Goal: Feedback & Contribution: Submit feedback/report problem

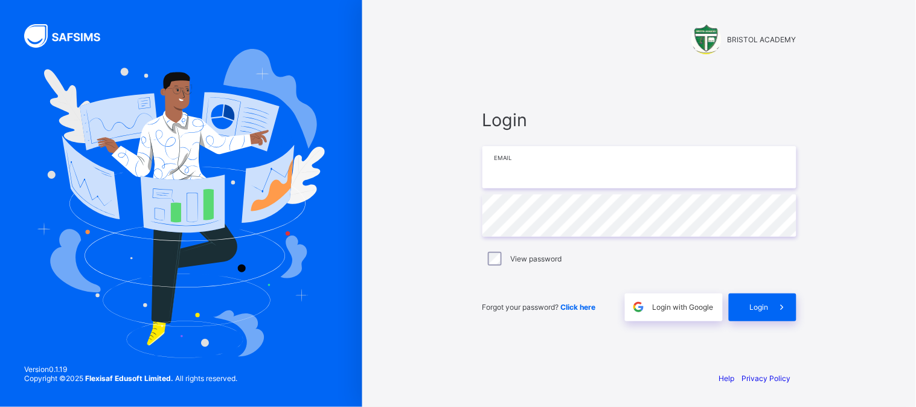
click at [527, 163] on input "email" at bounding box center [639, 167] width 314 height 42
type input "**********"
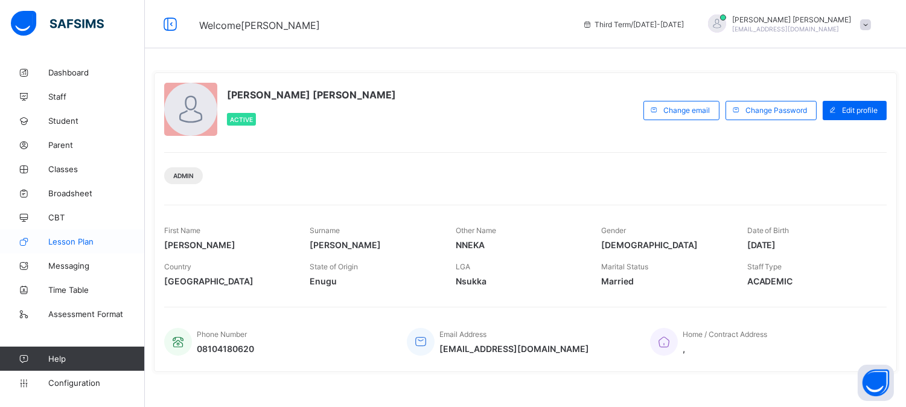
click at [79, 234] on link "Lesson Plan" at bounding box center [72, 241] width 145 height 24
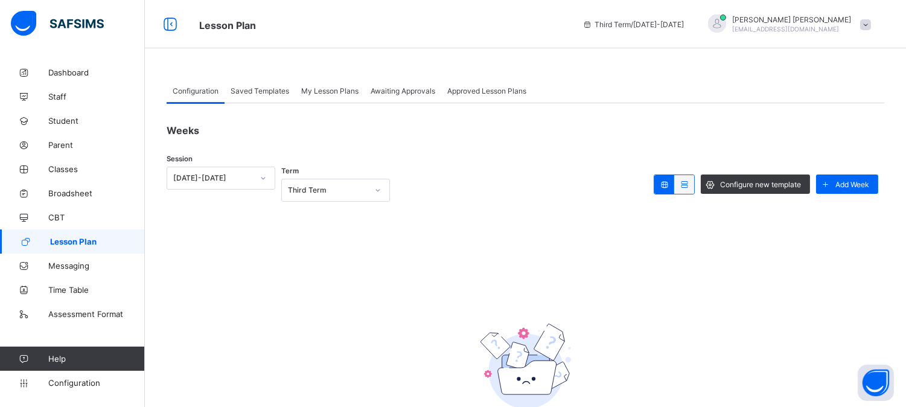
click at [330, 91] on span "My Lesson Plans" at bounding box center [329, 90] width 57 height 9
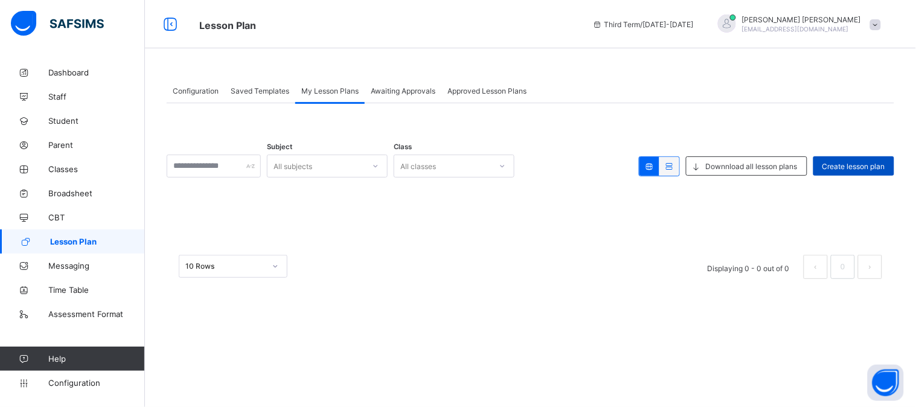
click at [861, 162] on span "Create lesson plan" at bounding box center [853, 166] width 63 height 9
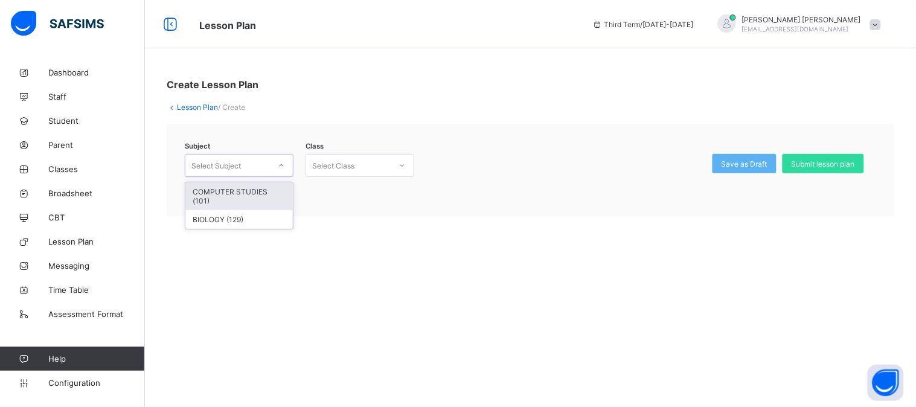
click at [278, 167] on icon at bounding box center [281, 165] width 7 height 12
click at [256, 193] on div "COMPUTER STUDIES (101)" at bounding box center [238, 196] width 107 height 28
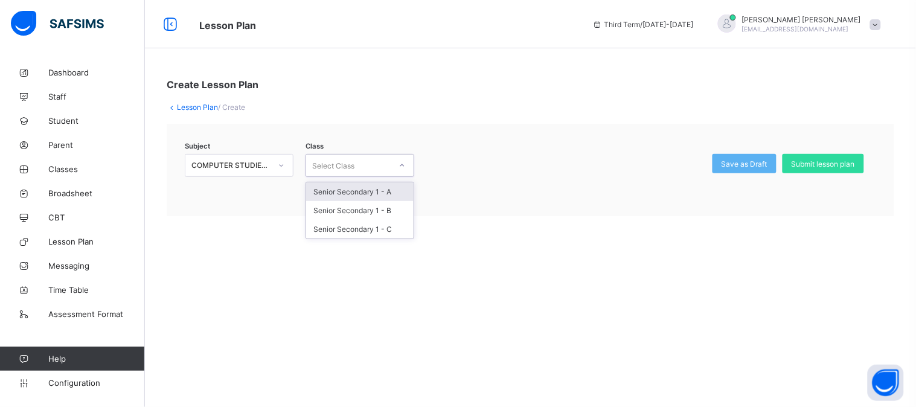
click at [402, 163] on icon at bounding box center [401, 165] width 7 height 12
click at [366, 192] on div "Senior Secondary 1 - A" at bounding box center [359, 191] width 107 height 19
click at [238, 104] on span "/ Create" at bounding box center [231, 107] width 27 height 9
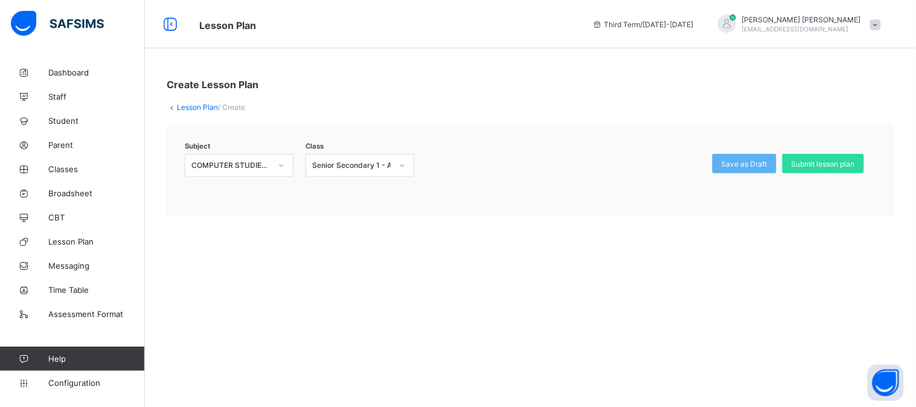
click at [171, 106] on icon at bounding box center [172, 107] width 10 height 9
click at [171, 109] on icon at bounding box center [172, 107] width 10 height 9
click at [173, 106] on icon at bounding box center [172, 107] width 10 height 9
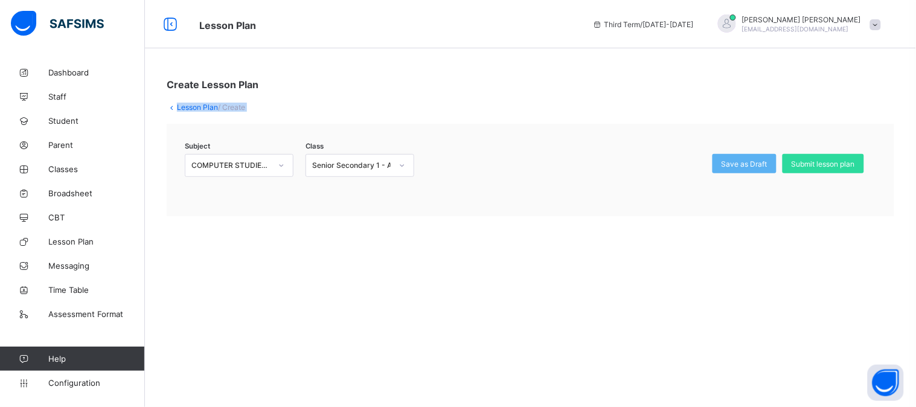
click at [173, 106] on icon at bounding box center [172, 107] width 10 height 9
click at [322, 104] on div "Lesson Plan / Create" at bounding box center [530, 107] width 727 height 9
click at [97, 315] on span "Assessment Format" at bounding box center [96, 314] width 97 height 10
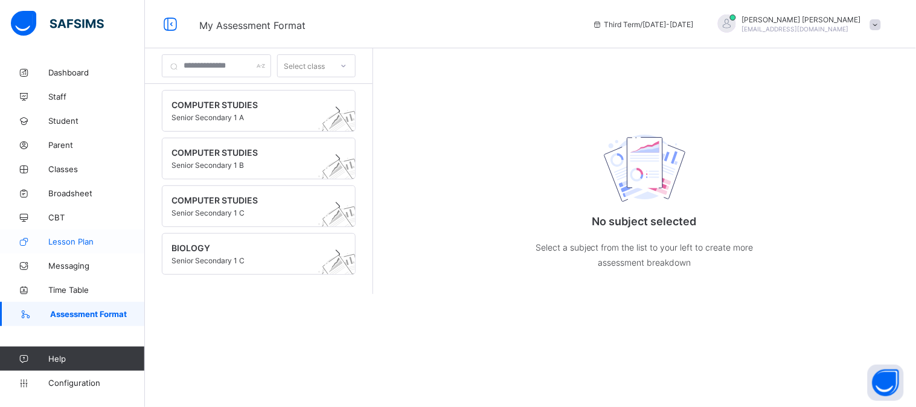
click at [81, 243] on span "Lesson Plan" at bounding box center [96, 242] width 97 height 10
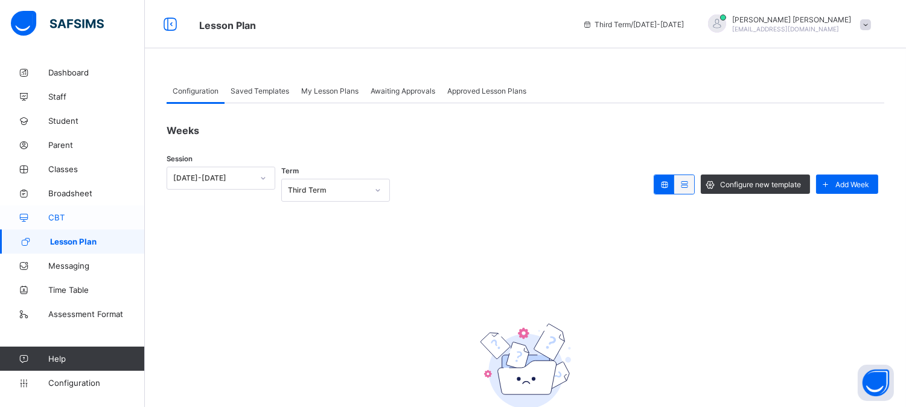
click at [72, 213] on span "CBT" at bounding box center [96, 218] width 97 height 10
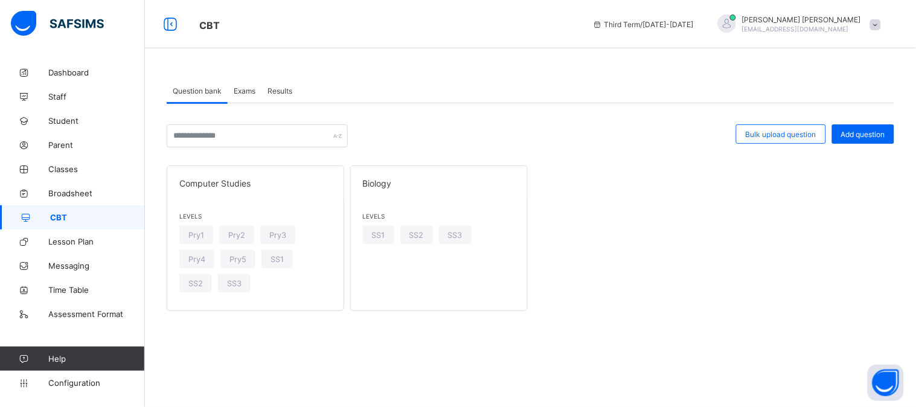
click at [878, 24] on span at bounding box center [875, 24] width 11 height 11
click at [890, 383] on button "Open asap" at bounding box center [886, 383] width 36 height 36
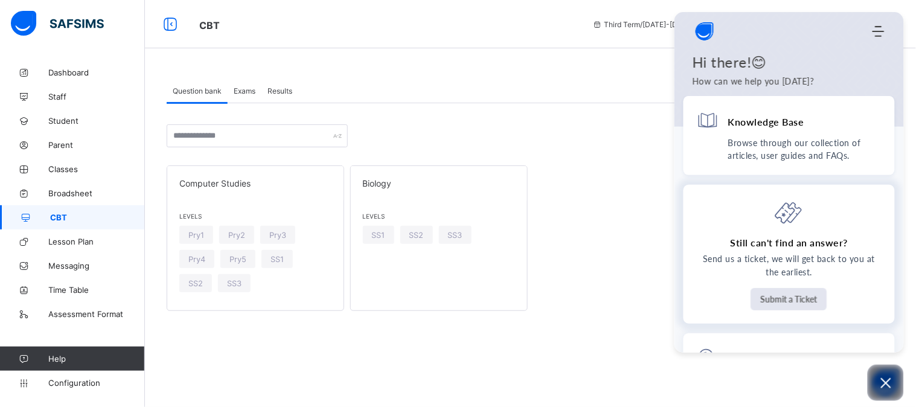
click at [801, 294] on button "Submit a Ticket" at bounding box center [789, 299] width 76 height 22
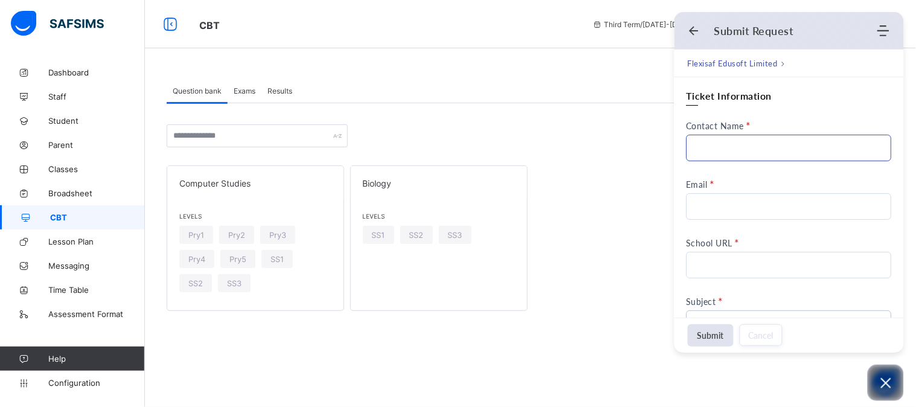
click at [756, 158] on input "Contact Name" at bounding box center [788, 148] width 205 height 27
click at [799, 180] on div "Ticket Information Contact Name Contact Name cannot be blank Email School URL S…" at bounding box center [788, 318] width 205 height 458
click at [744, 146] on input "Contact Name" at bounding box center [788, 148] width 205 height 27
type input "**********"
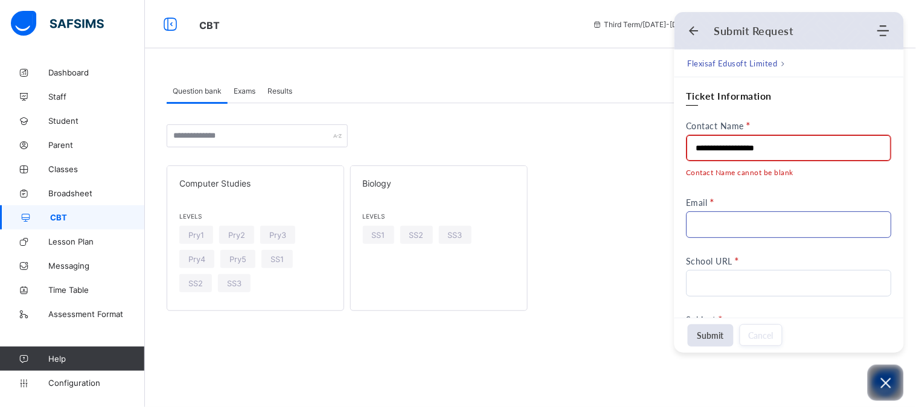
click at [750, 226] on div "**********" at bounding box center [788, 318] width 205 height 458
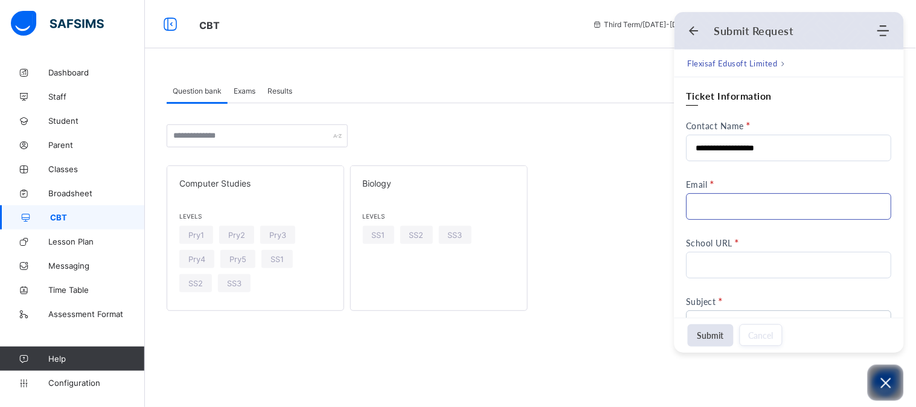
type input "**********"
click at [772, 261] on input "School URL" at bounding box center [788, 265] width 205 height 27
type input "**********"
click at [769, 339] on button "Cancel" at bounding box center [761, 335] width 43 height 22
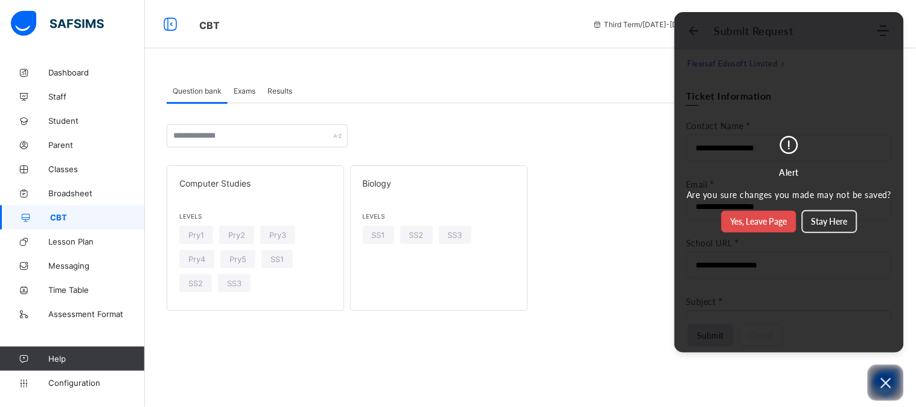
click at [829, 223] on button "Stay Here" at bounding box center [829, 222] width 54 height 22
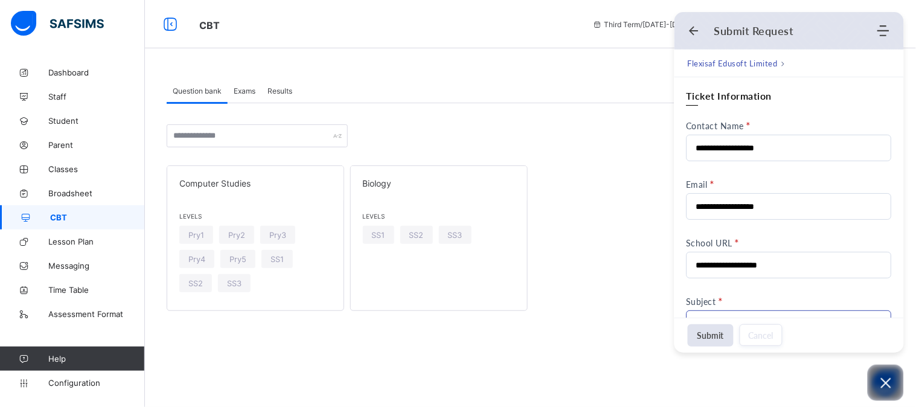
click at [725, 311] on input at bounding box center [785, 323] width 179 height 25
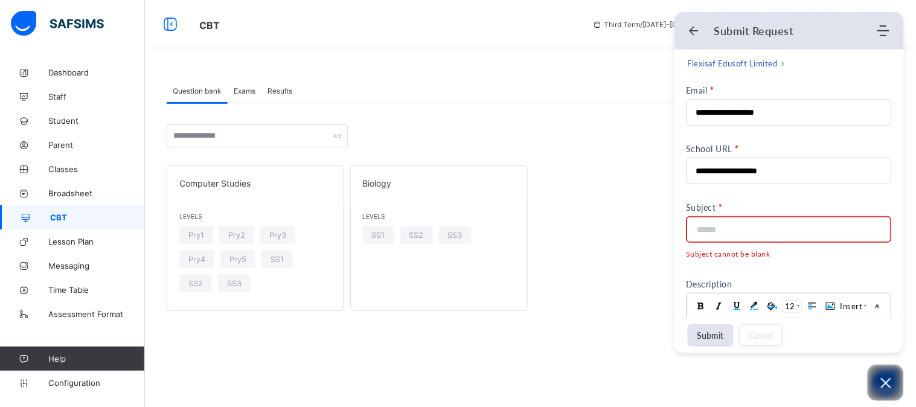
click at [770, 227] on input at bounding box center [785, 229] width 179 height 25
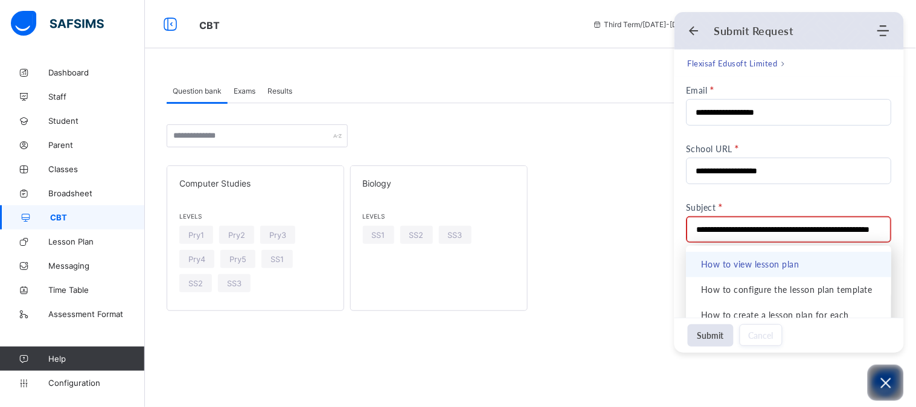
scroll to position [0, 46]
type input "**********"
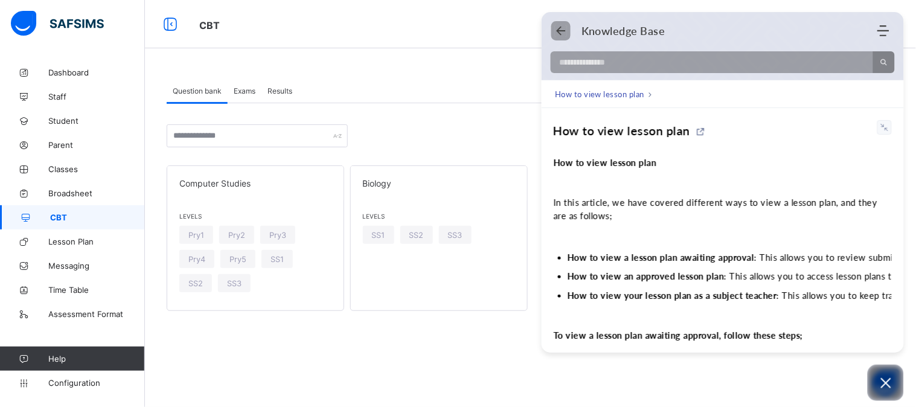
click at [558, 29] on use "Back" at bounding box center [561, 31] width 9 height 9
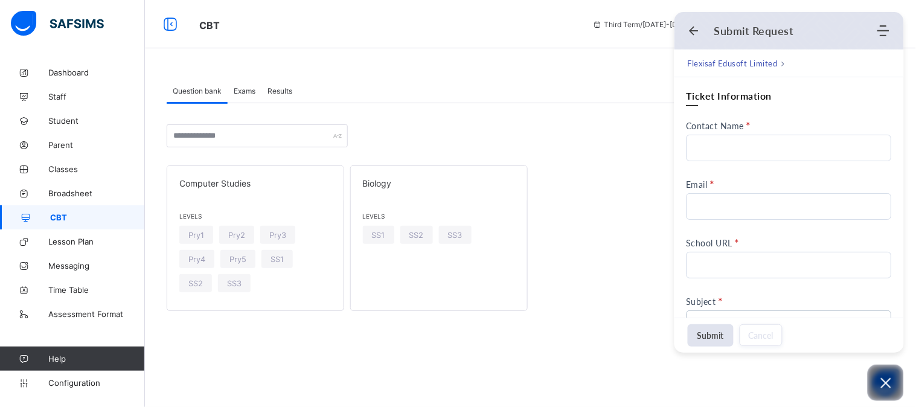
scroll to position [211, 0]
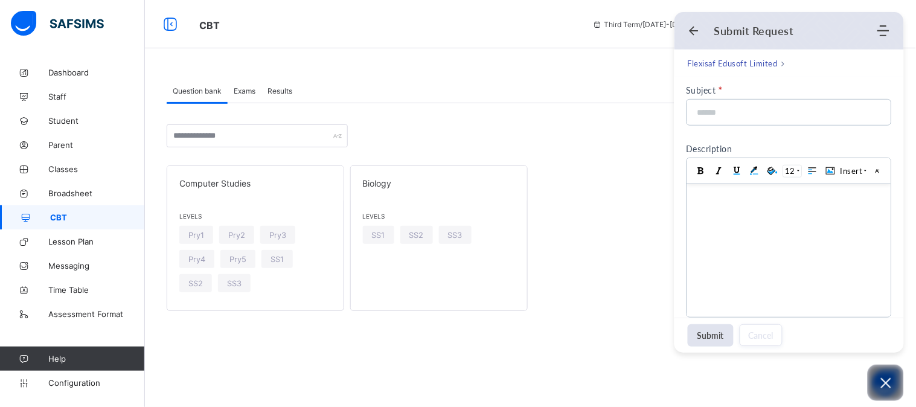
click at [906, 71] on div "Question bank Exams Results Question bank More Options Bulk upload question Add…" at bounding box center [530, 203] width 771 height 287
click at [906, 116] on div "Question bank Exams Results Question bank More Options Bulk upload question Add…" at bounding box center [530, 203] width 771 height 287
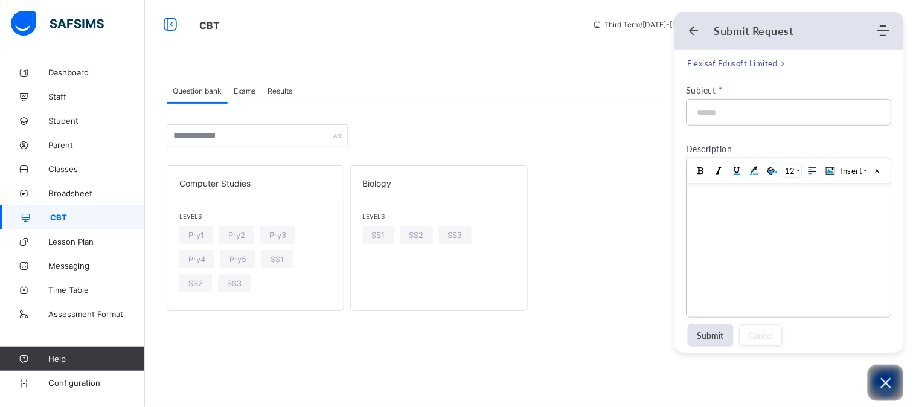
click at [906, 116] on div "Question bank Exams Results Question bank More Options Bulk upload question Add…" at bounding box center [530, 203] width 771 height 287
click at [900, 121] on div "Ticket Information Contact Name Email School URL Subject No more results found …" at bounding box center [788, 293] width 229 height 854
click at [628, 202] on div "Computer Studies Levels Pry1 Pry2 Pry3 Pry4 Pry5 SS1 SS2 SS3 Biology Levels SS1…" at bounding box center [530, 237] width 727 height 145
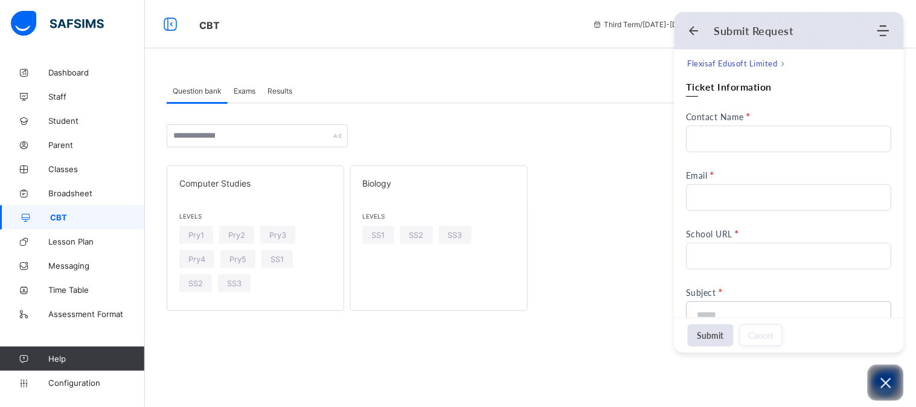
scroll to position [0, 0]
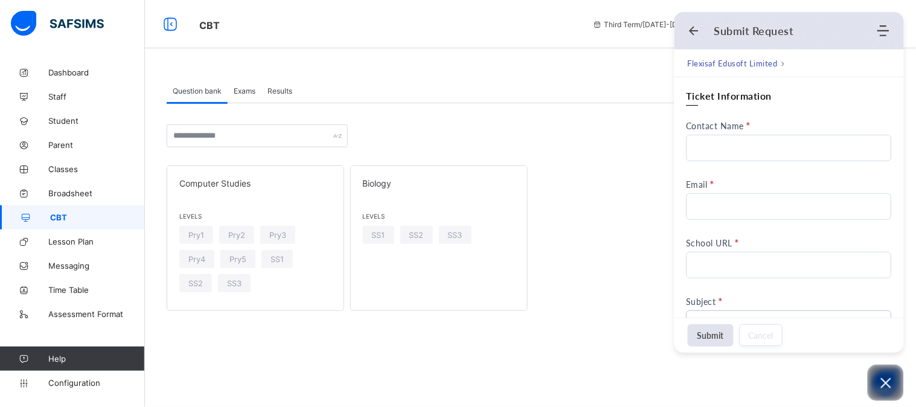
click at [901, 61] on div "Flexisaf Edusoft Limited" at bounding box center [788, 64] width 229 height 28
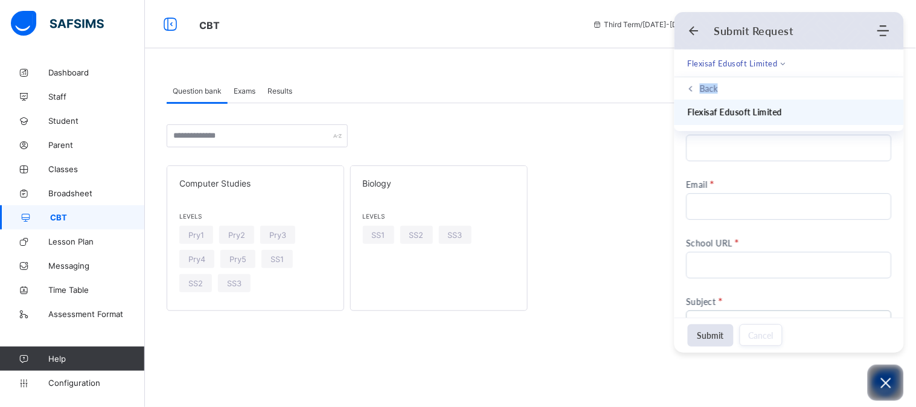
click at [901, 61] on div "Flexisaf Edusoft Limited" at bounding box center [788, 64] width 229 height 28
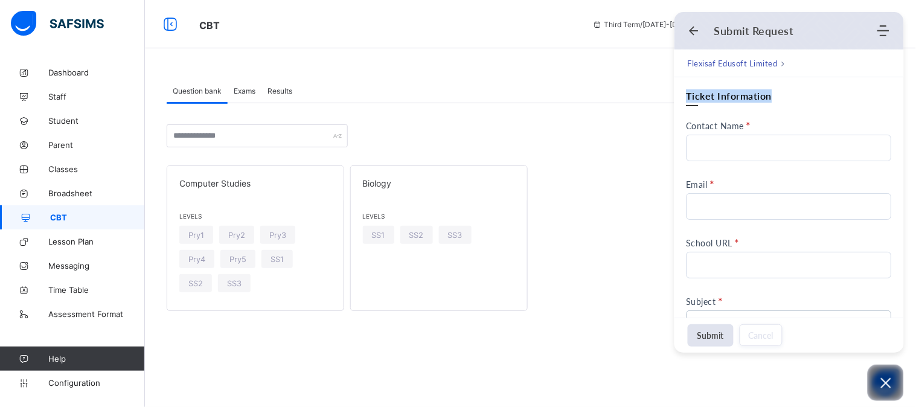
click at [901, 61] on div "Flexisaf Edusoft Limited" at bounding box center [788, 64] width 229 height 28
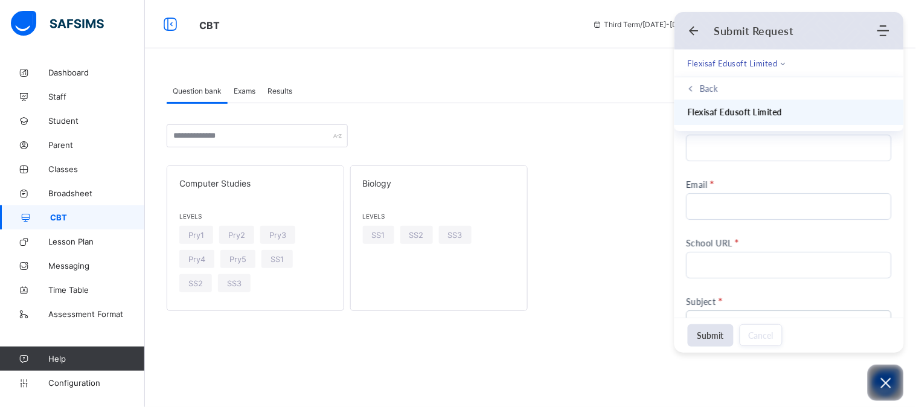
click at [896, 57] on div "Flexisaf Edusoft Limited" at bounding box center [788, 64] width 229 height 28
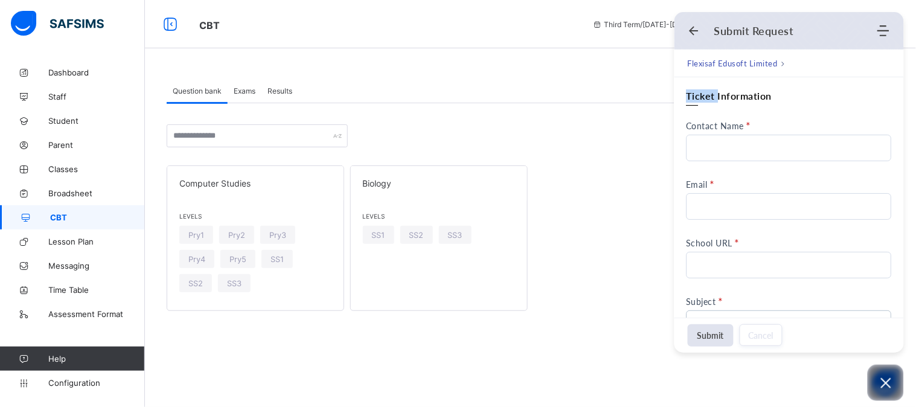
click at [896, 57] on div "Flexisaf Edusoft Limited" at bounding box center [788, 64] width 229 height 28
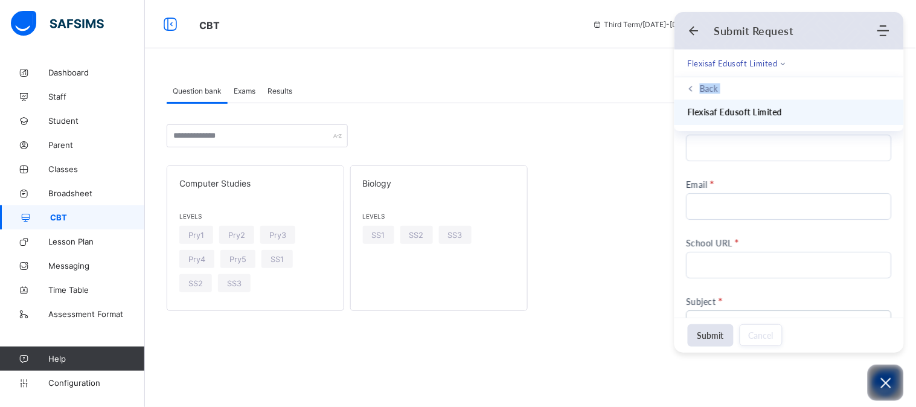
click at [896, 57] on div "Flexisaf Edusoft Limited" at bounding box center [788, 64] width 229 height 28
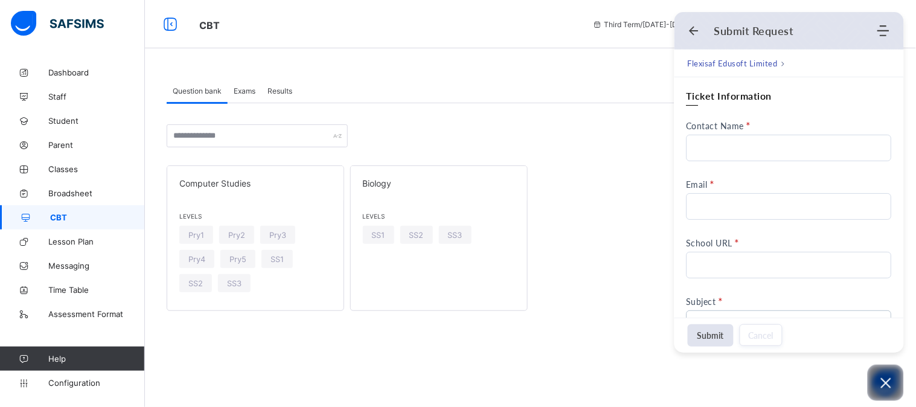
click at [902, 70] on div "Flexisaf Edusoft Limited" at bounding box center [788, 64] width 229 height 28
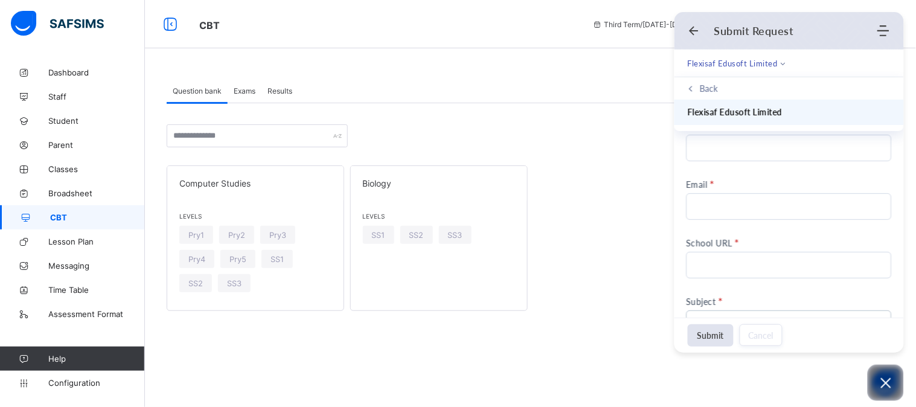
click at [903, 71] on div "Flexisaf Edusoft Limited" at bounding box center [788, 64] width 229 height 28
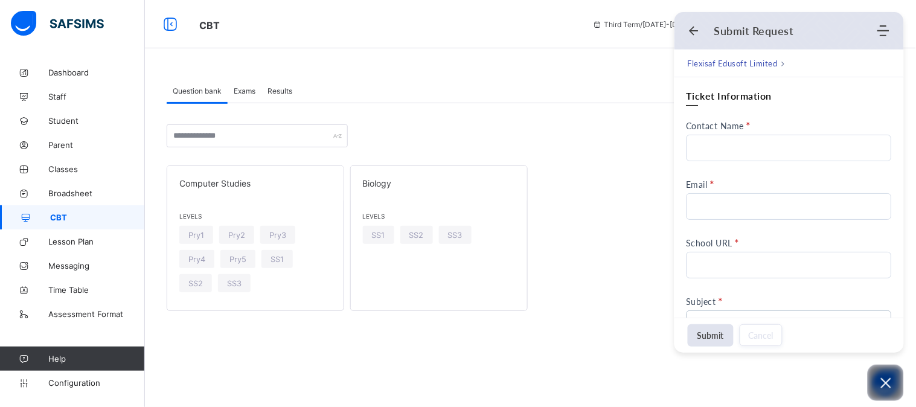
click at [902, 76] on div "Flexisaf Edusoft Limited" at bounding box center [788, 64] width 229 height 28
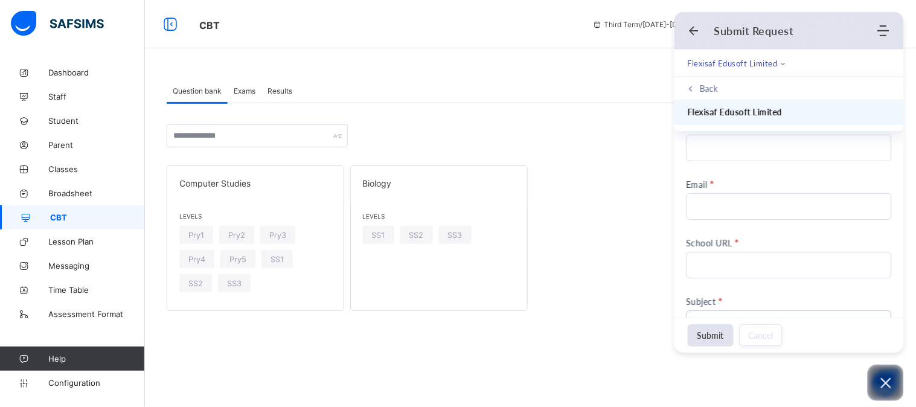
click at [902, 76] on div "Flexisaf Edusoft Limited" at bounding box center [788, 64] width 229 height 28
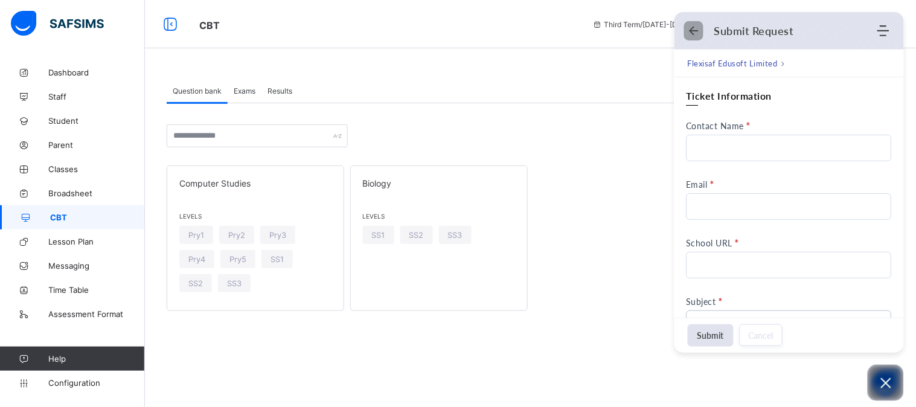
click at [692, 26] on icon "Back" at bounding box center [694, 31] width 12 height 12
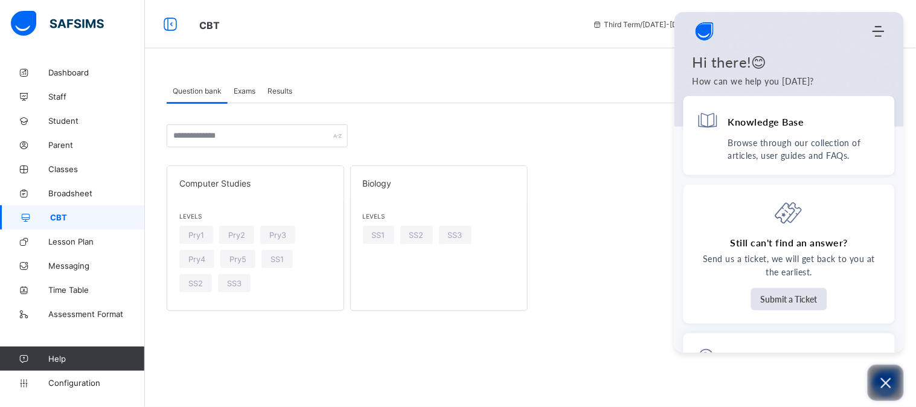
click at [884, 377] on icon "Open asap" at bounding box center [885, 382] width 15 height 15
